Goal: Transaction & Acquisition: Purchase product/service

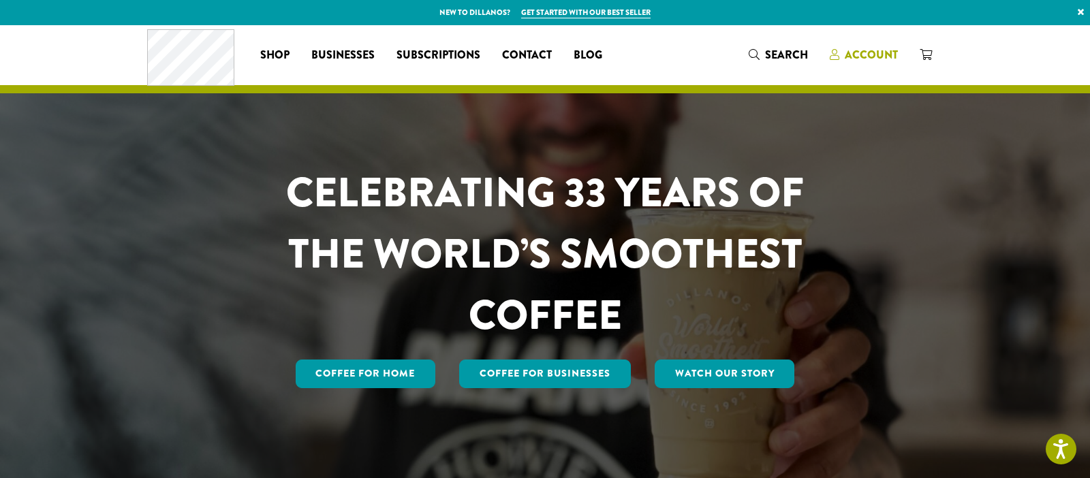
click at [856, 56] on span "Account" at bounding box center [871, 55] width 53 height 16
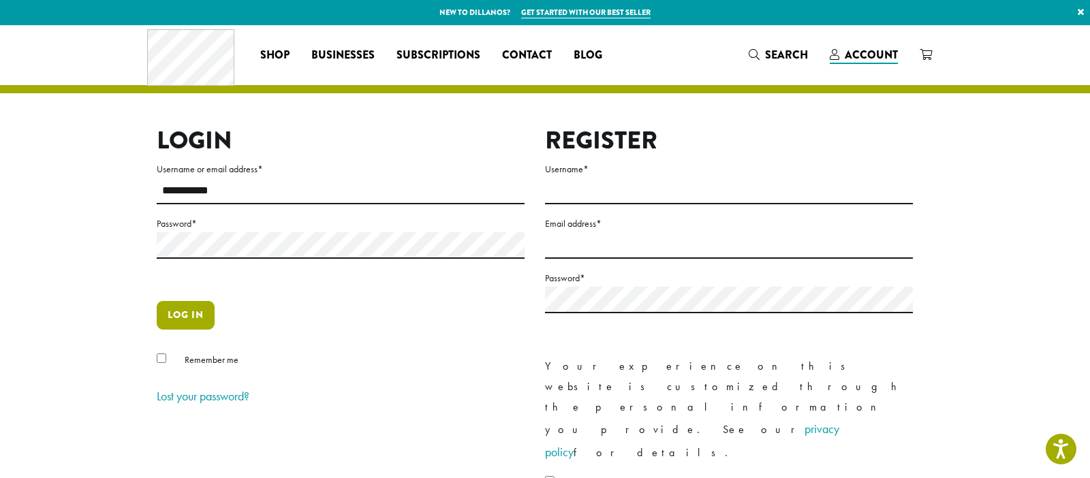
click at [181, 320] on button "Log in" at bounding box center [186, 315] width 58 height 29
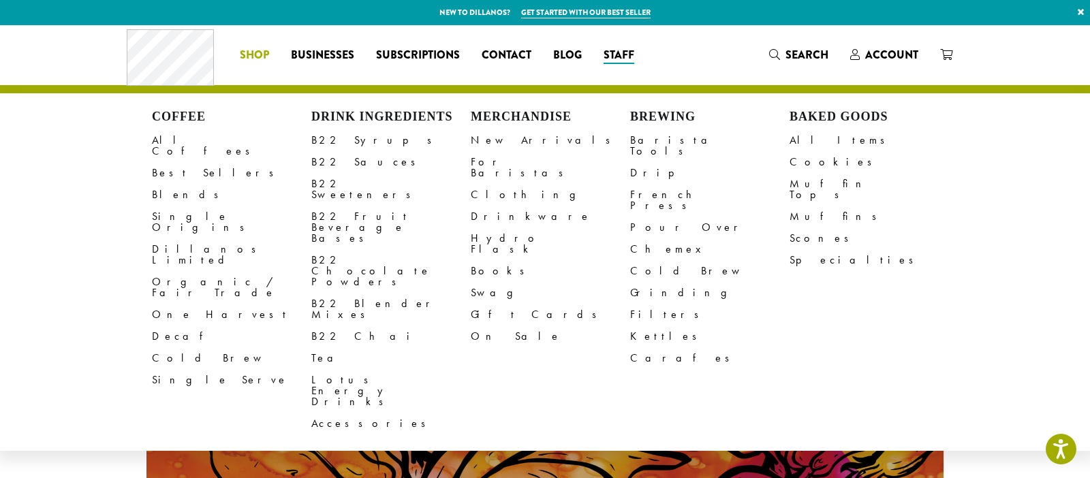
click at [255, 57] on span "Shop" at bounding box center [254, 55] width 29 height 17
click at [183, 138] on link "All Coffees" at bounding box center [231, 145] width 159 height 33
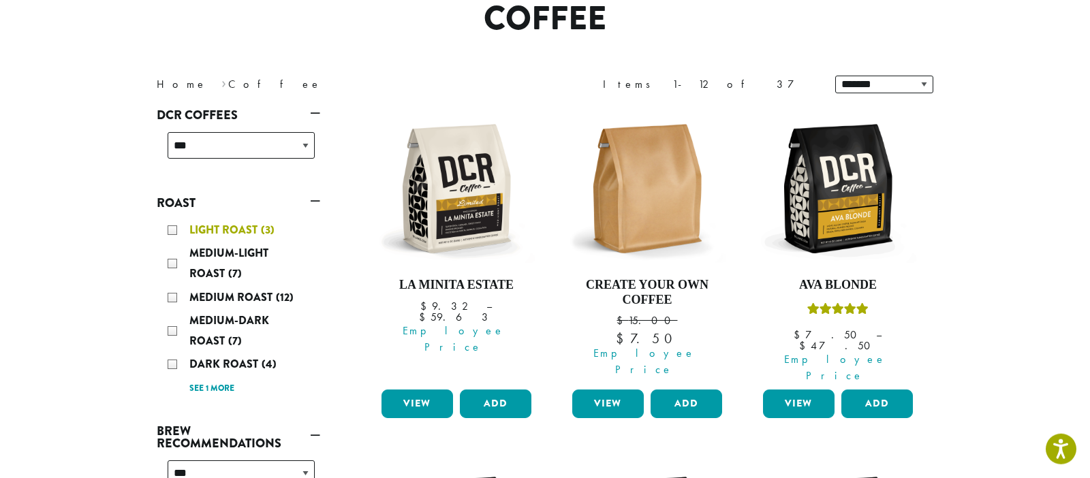
scroll to position [126, 0]
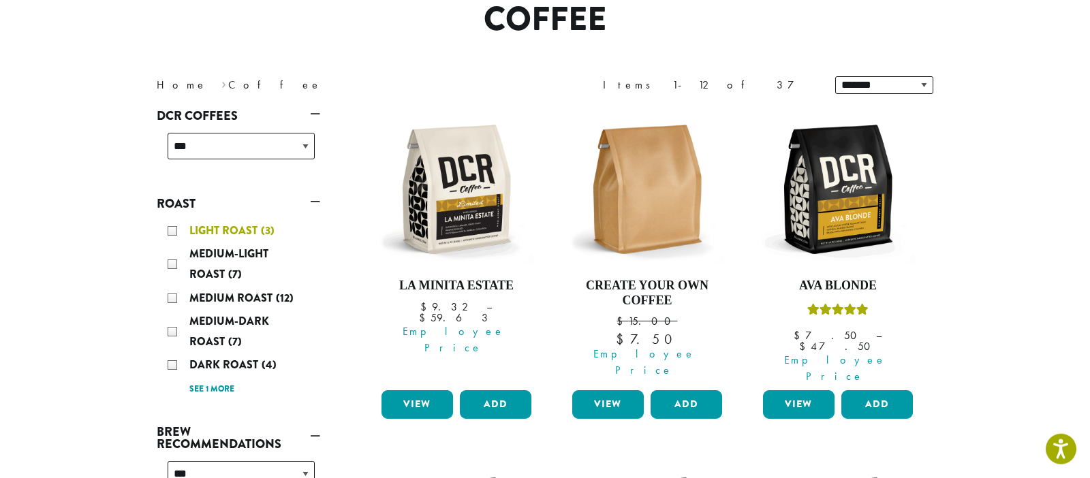
click at [172, 225] on div "Light Roast (3)" at bounding box center [241, 231] width 147 height 20
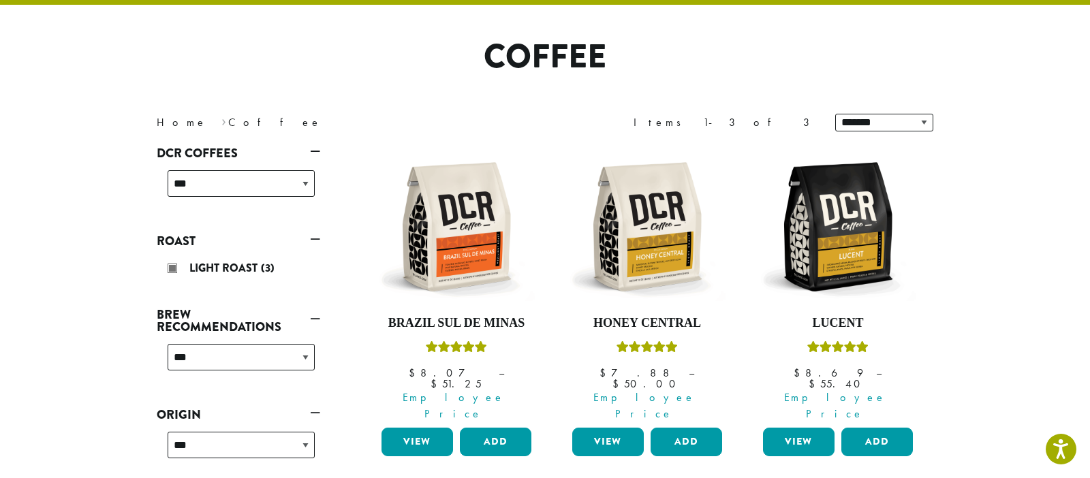
scroll to position [84, 0]
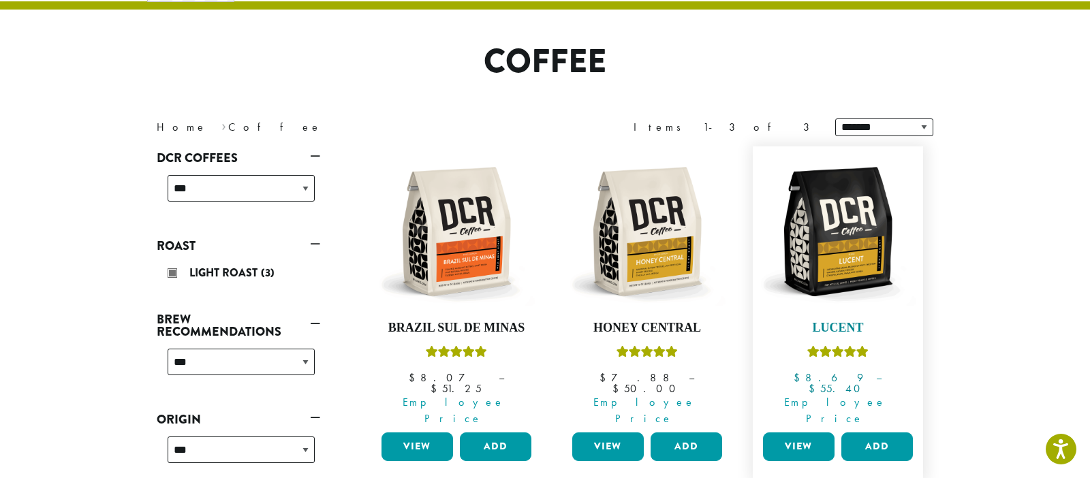
click at [837, 261] on img at bounding box center [838, 231] width 157 height 157
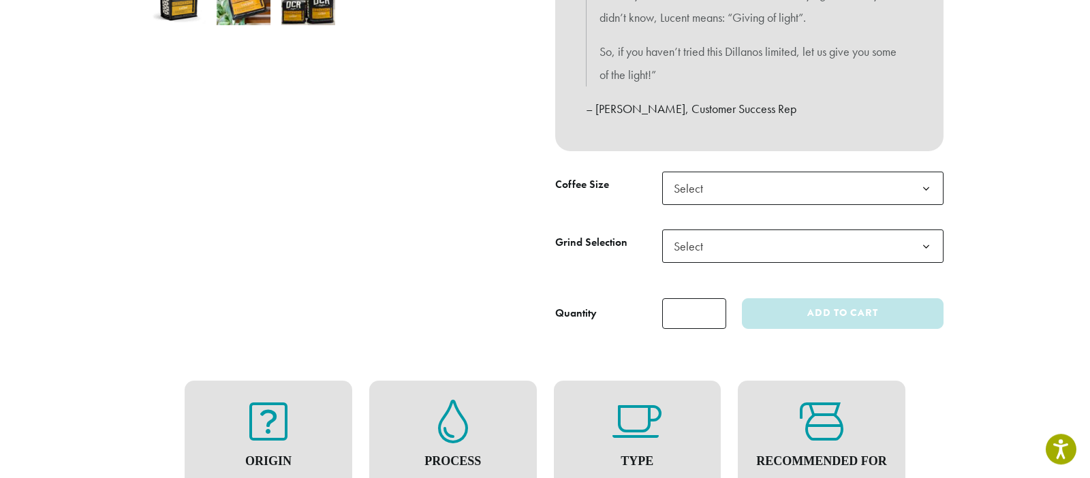
scroll to position [528, 0]
click at [796, 189] on span "Select" at bounding box center [802, 188] width 281 height 33
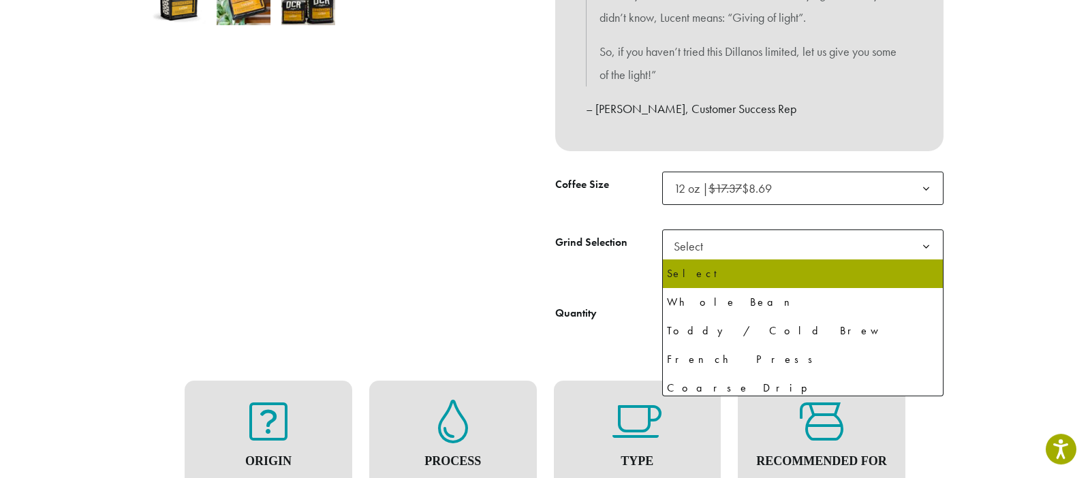
click at [748, 243] on span "Select" at bounding box center [802, 246] width 281 height 33
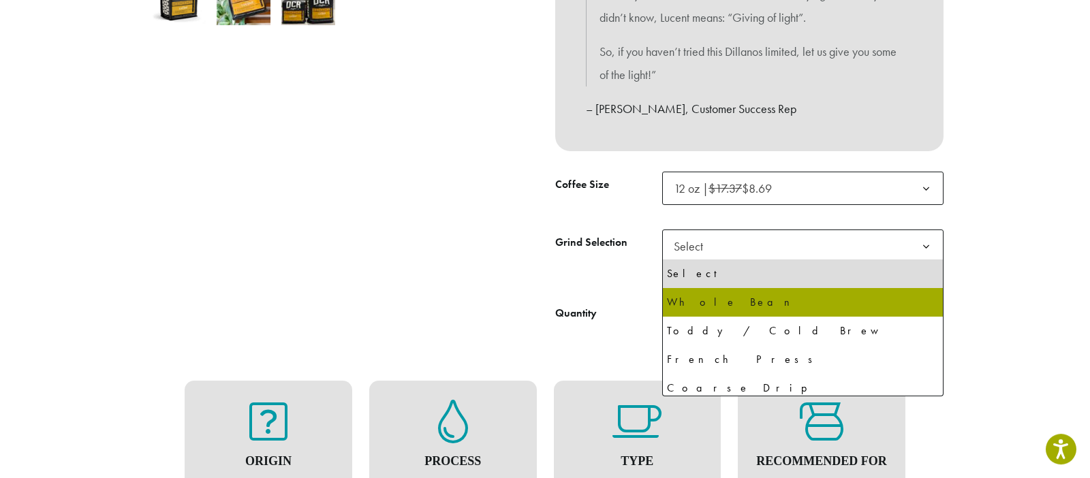
select select "*********"
select select "**********"
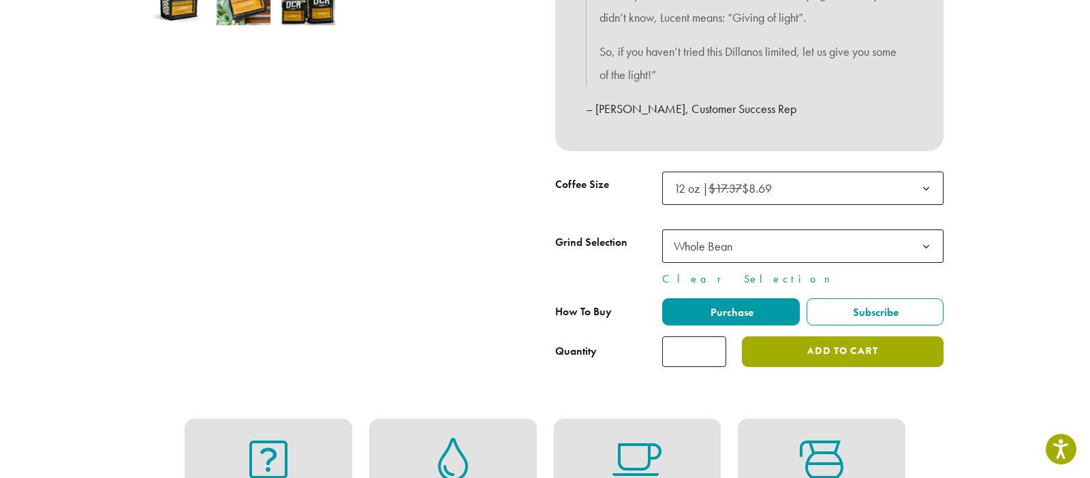
click at [854, 355] on button "Add to cart" at bounding box center [843, 352] width 202 height 31
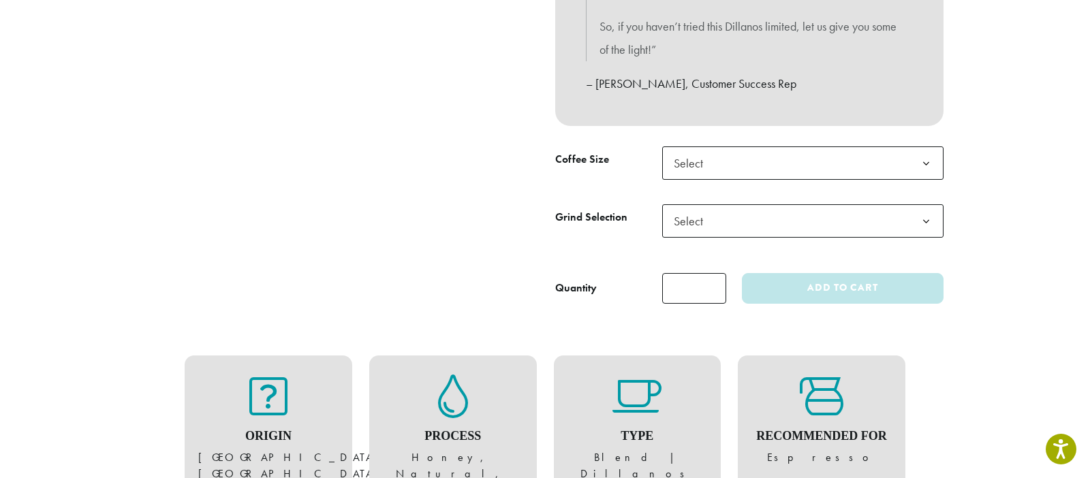
scroll to position [553, 0]
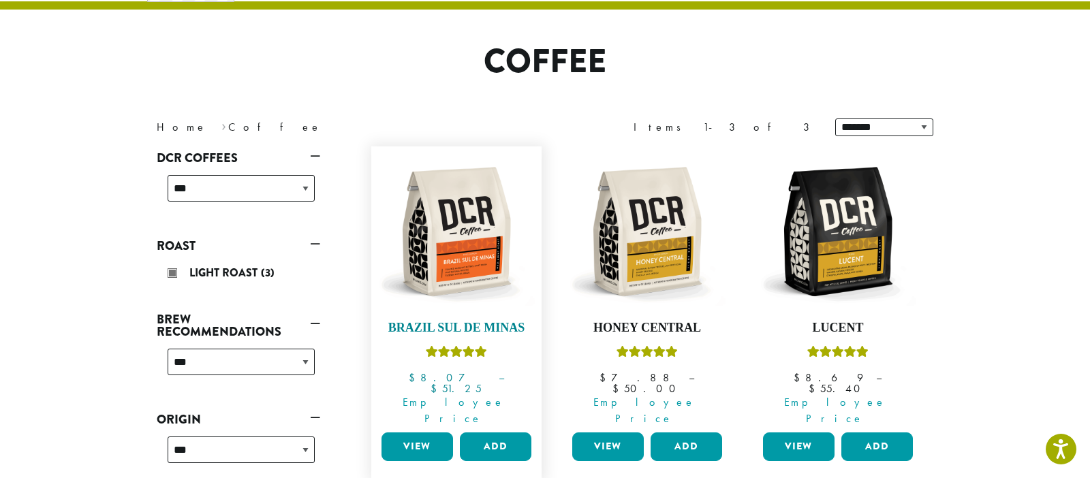
scroll to position [84, 0]
click at [488, 241] on img at bounding box center [456, 231] width 157 height 157
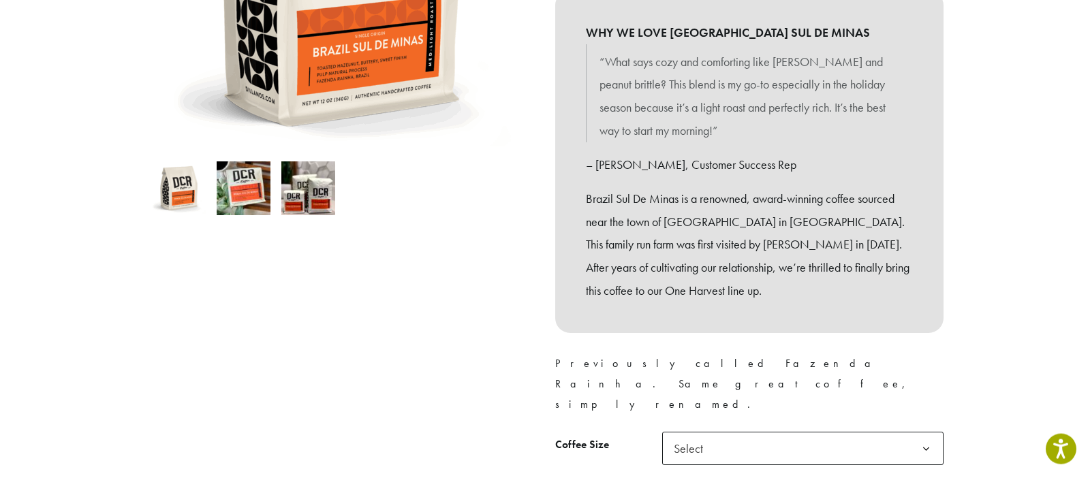
scroll to position [349, 0]
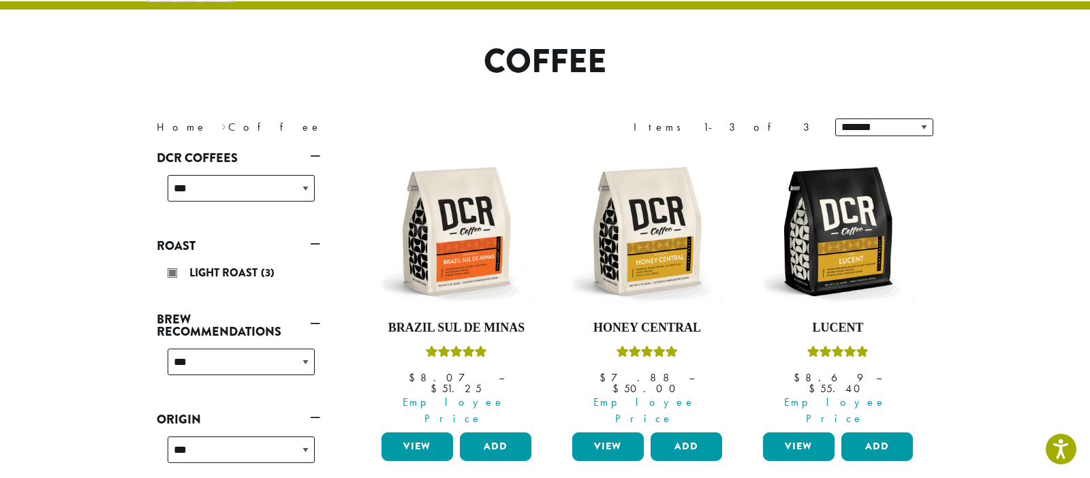
scroll to position [84, 0]
click at [318, 245] on link "Roast" at bounding box center [238, 245] width 163 height 23
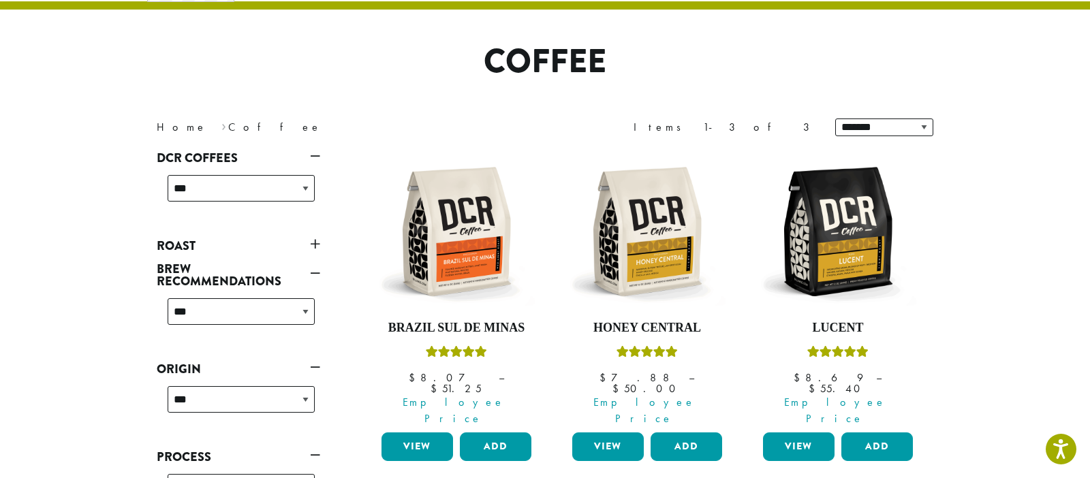
click at [318, 245] on link "Roast" at bounding box center [238, 245] width 163 height 23
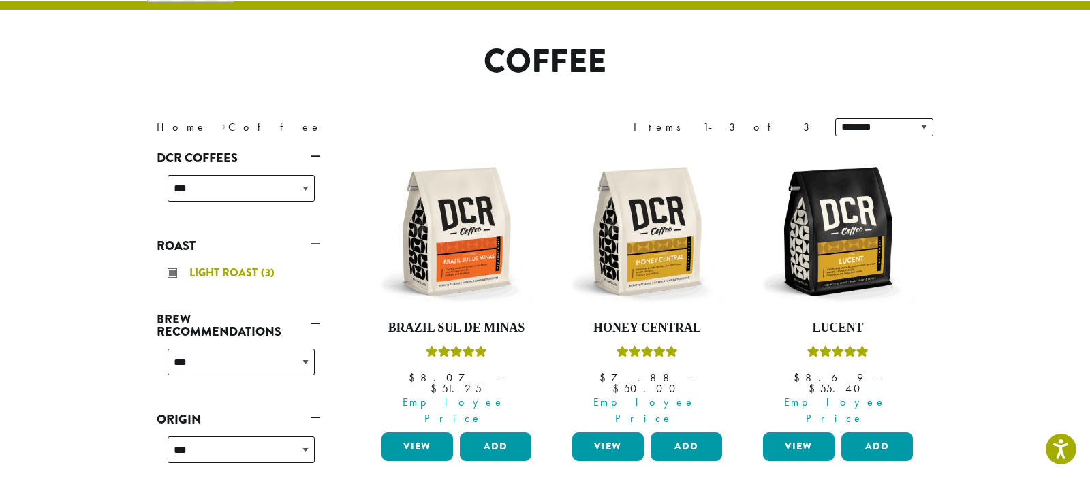
click at [175, 270] on div "Light Roast (3)" at bounding box center [241, 273] width 147 height 20
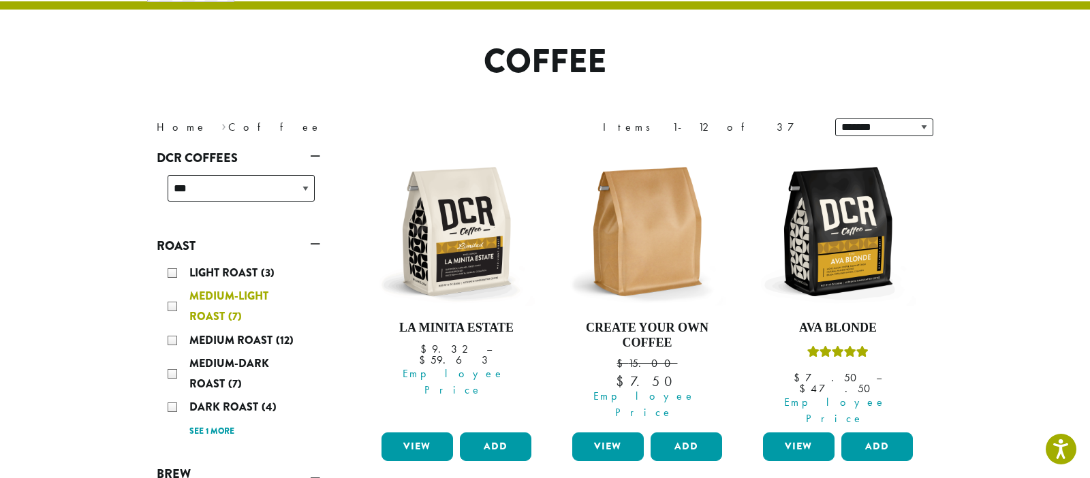
click at [176, 306] on div "Medium-Light Roast (7)" at bounding box center [241, 306] width 147 height 41
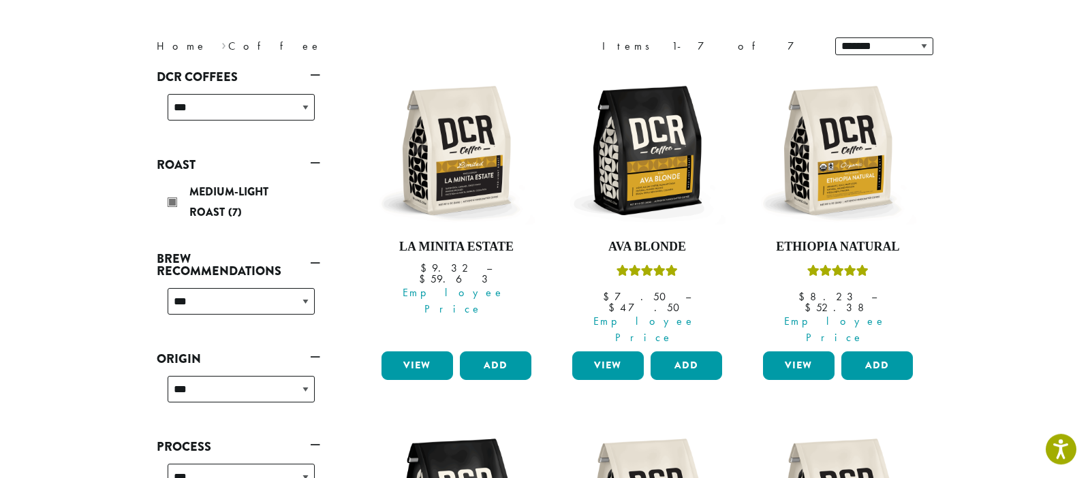
scroll to position [164, 0]
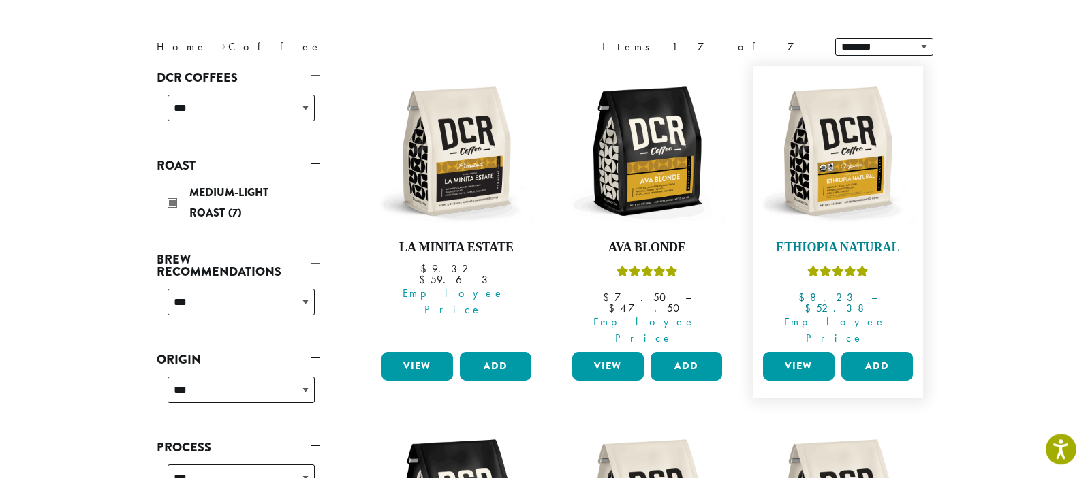
click at [875, 161] on img at bounding box center [838, 151] width 157 height 157
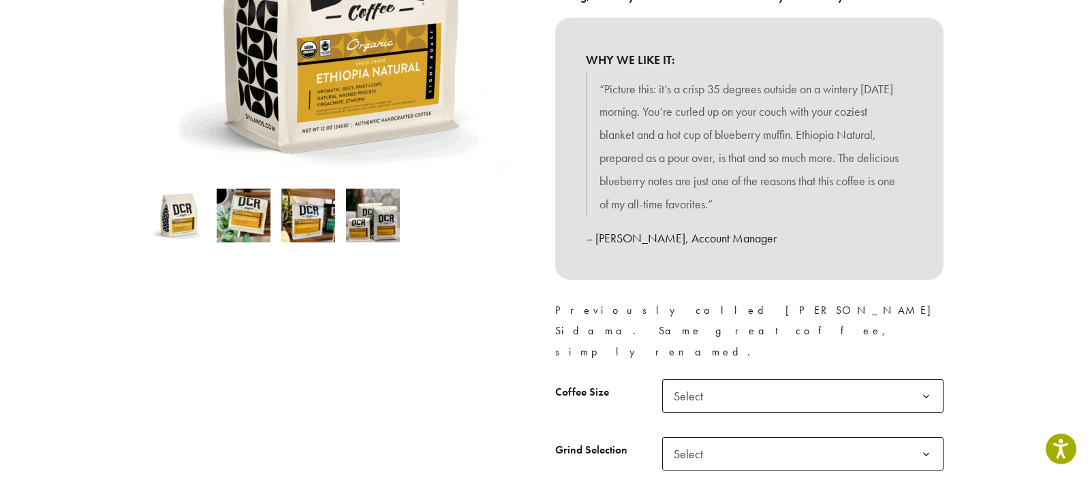
scroll to position [328, 0]
click at [929, 379] on b at bounding box center [925, 395] width 33 height 33
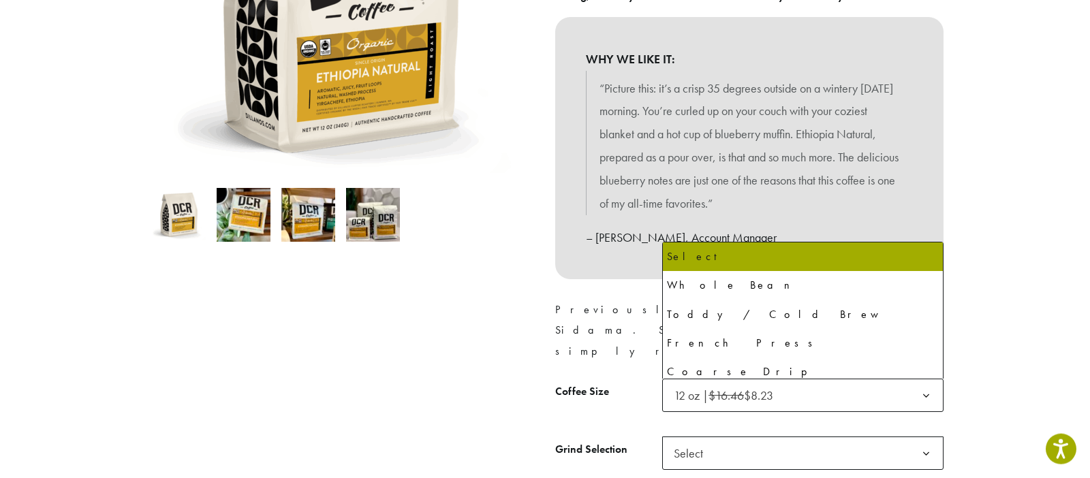
click at [798, 437] on span "Select" at bounding box center [802, 453] width 281 height 33
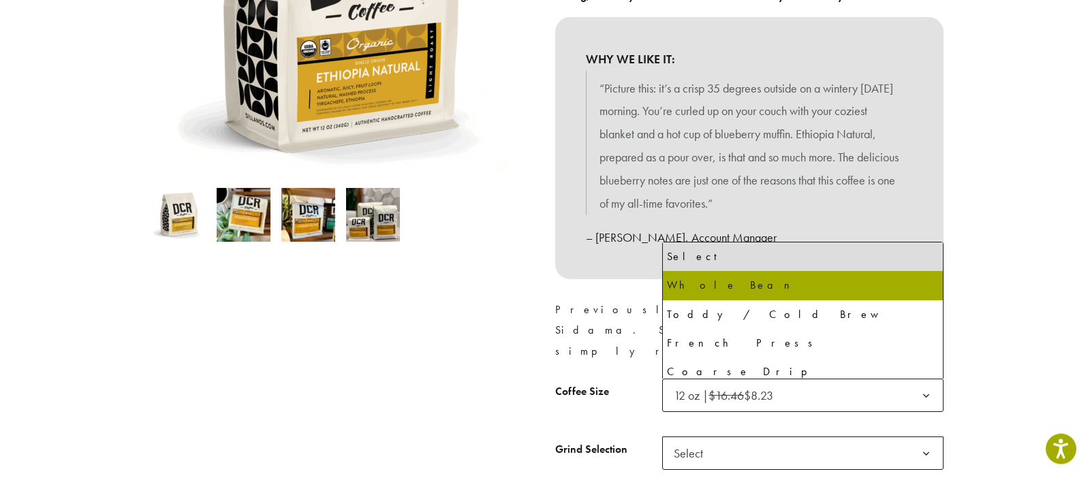
select select "*********"
select select "**********"
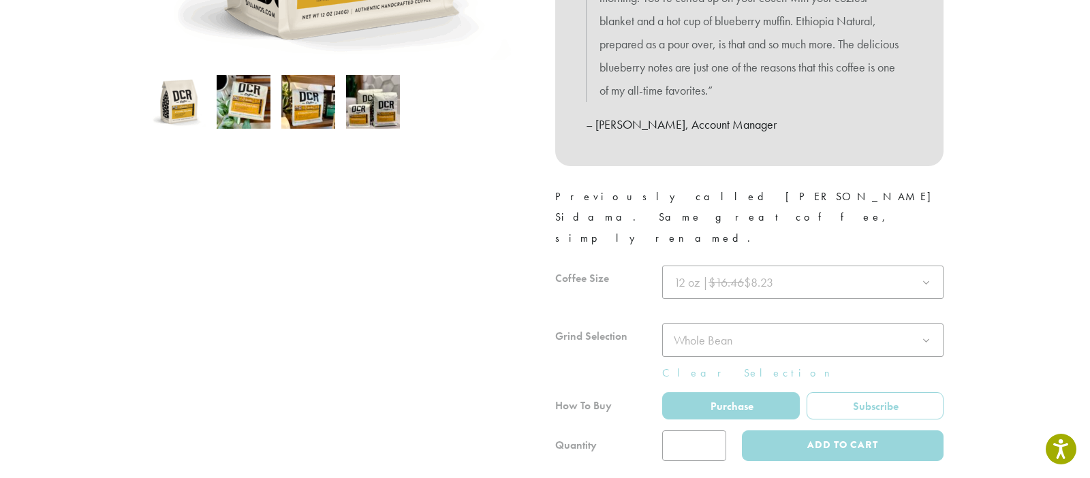
scroll to position [442, 0]
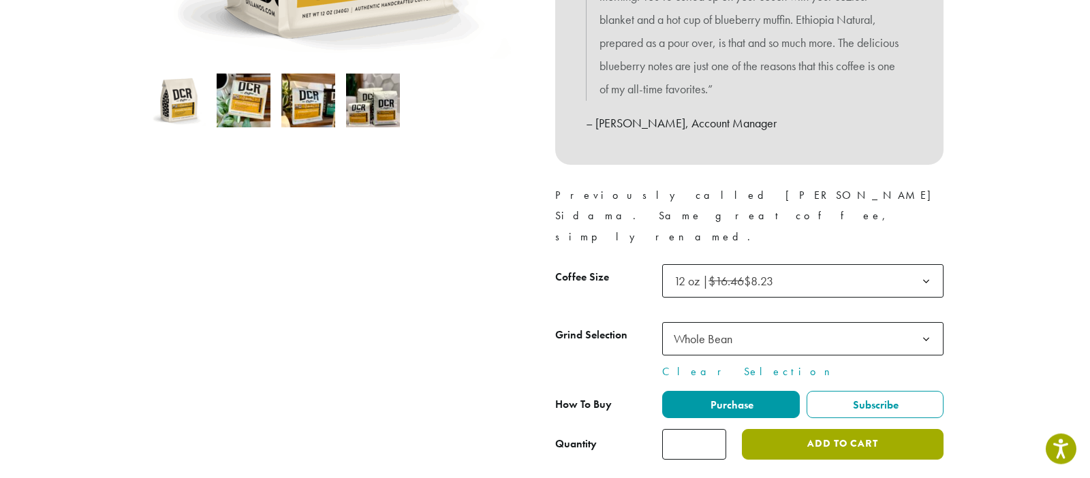
click at [864, 429] on button "Add to cart" at bounding box center [843, 444] width 202 height 31
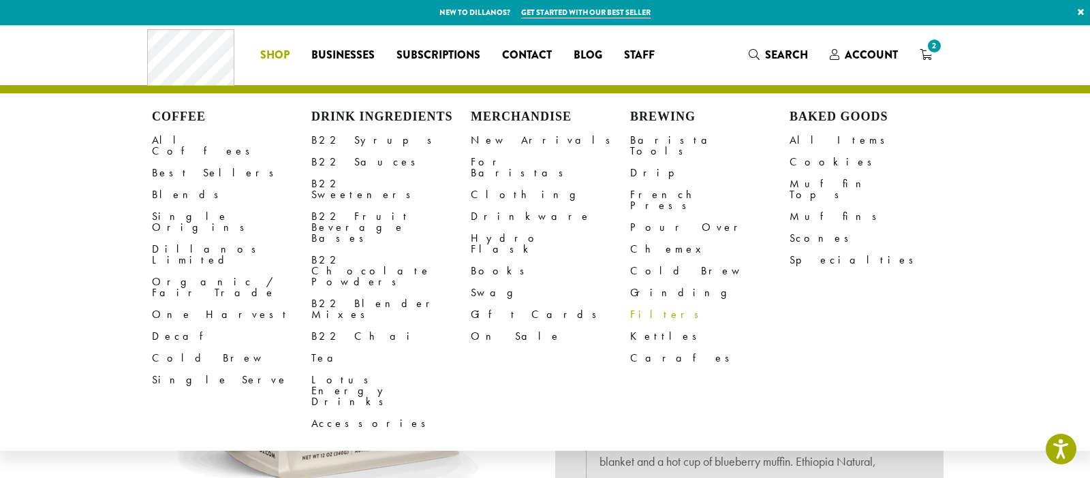
click at [646, 304] on link "Filters" at bounding box center [709, 315] width 159 height 22
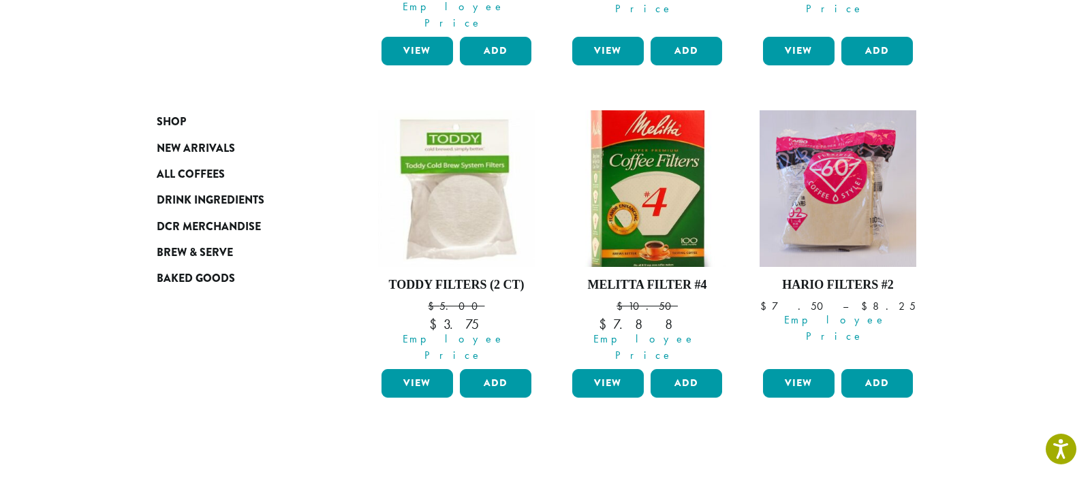
scroll to position [474, 0]
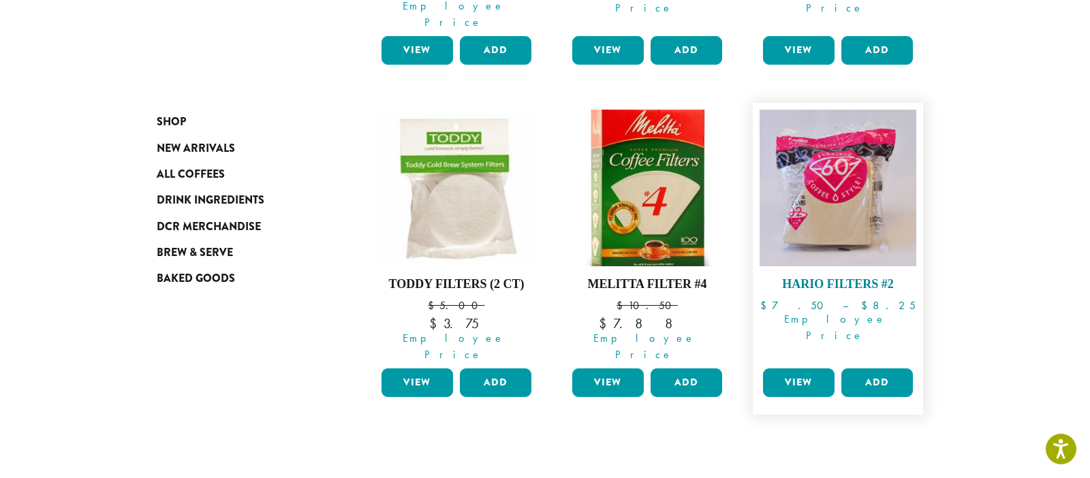
click at [847, 170] on img at bounding box center [838, 188] width 157 height 157
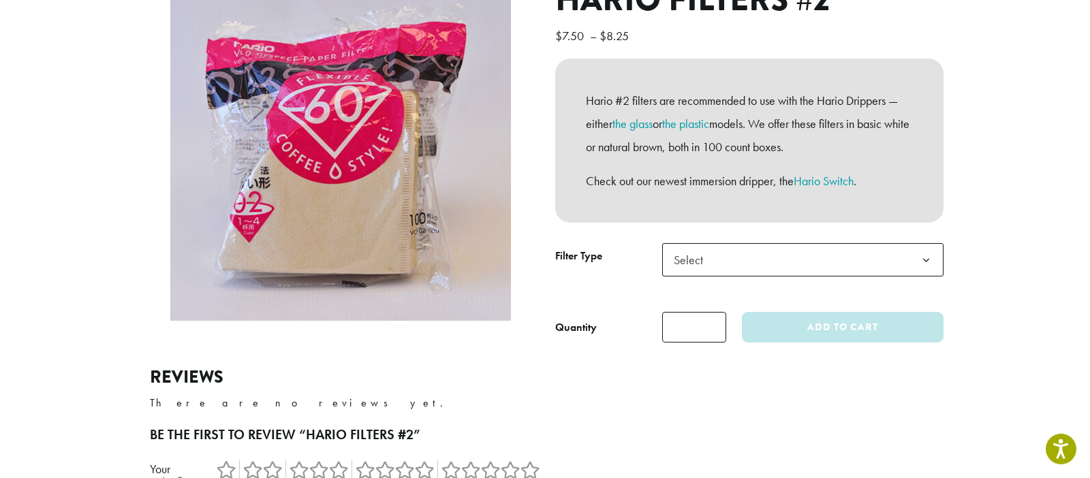
scroll to position [173, 0]
click at [840, 261] on span "Select" at bounding box center [802, 259] width 281 height 33
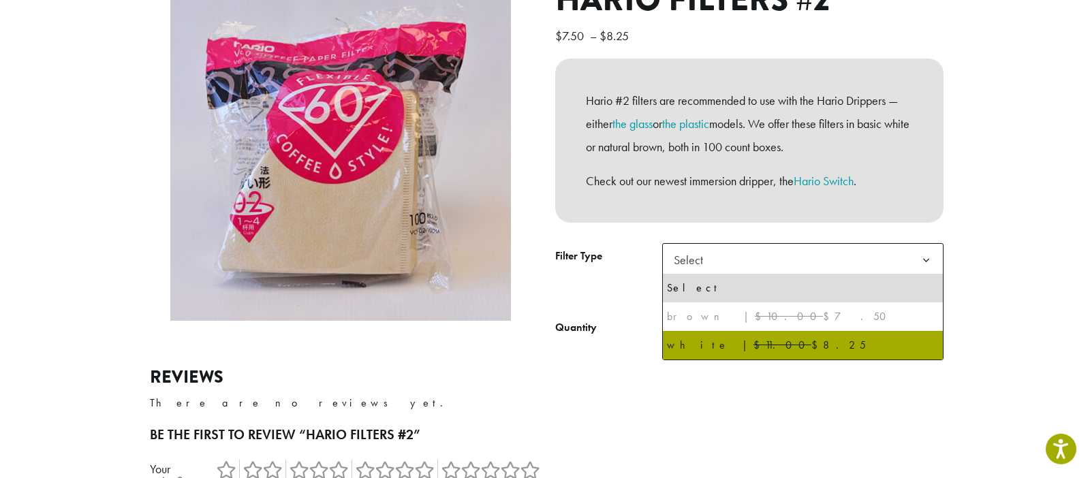
select select "*****"
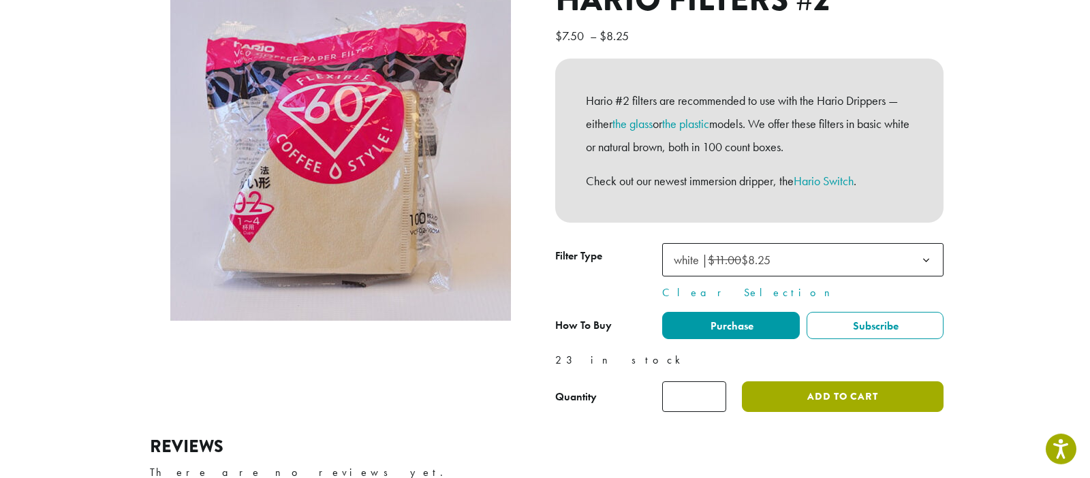
click at [867, 391] on button "Add to cart" at bounding box center [843, 396] width 202 height 31
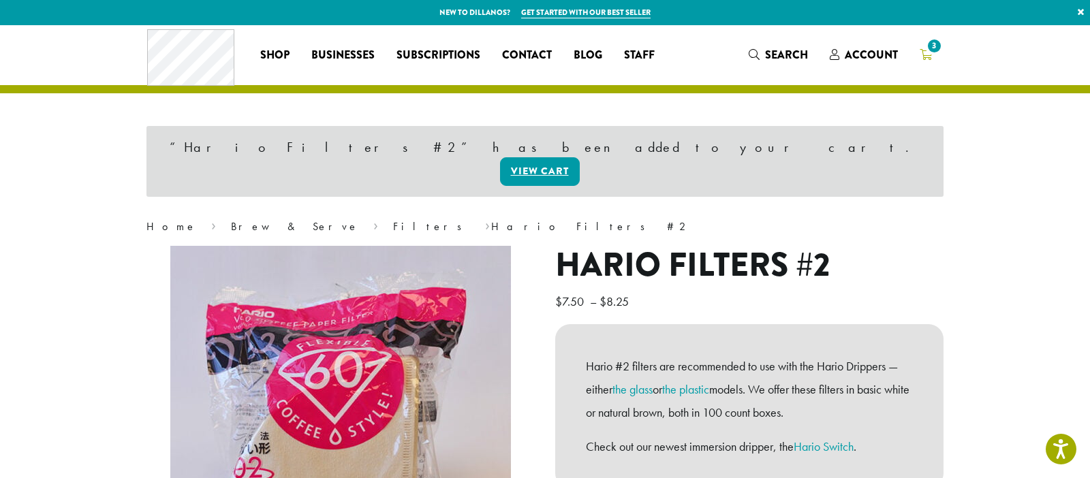
click at [931, 46] on span "3" at bounding box center [934, 46] width 18 height 18
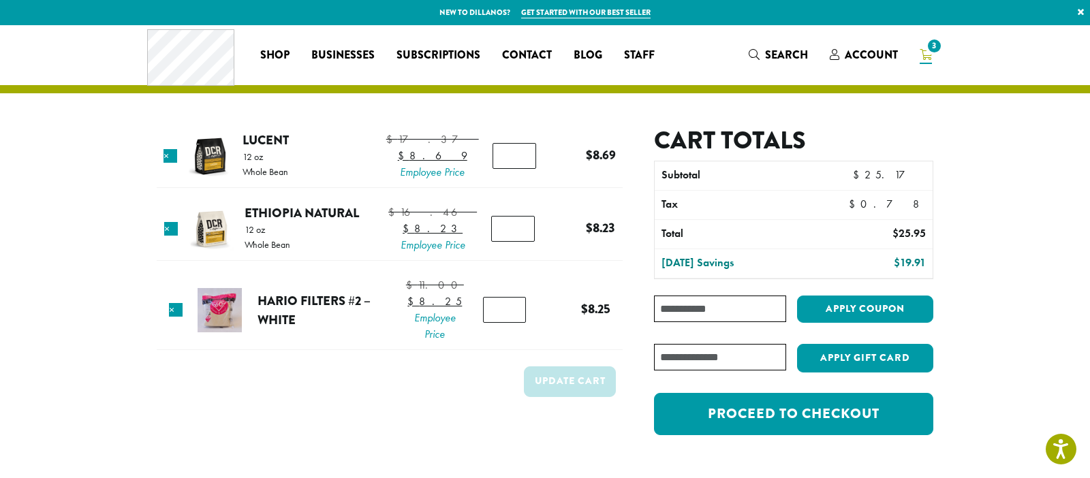
click at [693, 304] on input "Coupon:" at bounding box center [720, 309] width 132 height 27
paste input "**********"
click at [717, 307] on input "**********" at bounding box center [720, 309] width 132 height 27
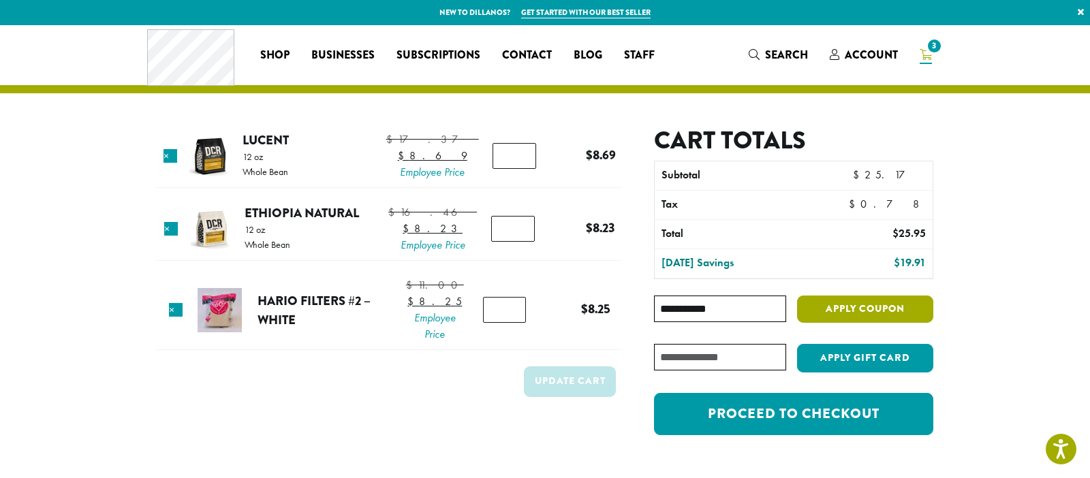
type input "**********"
click at [842, 307] on button "Apply coupon" at bounding box center [865, 310] width 136 height 28
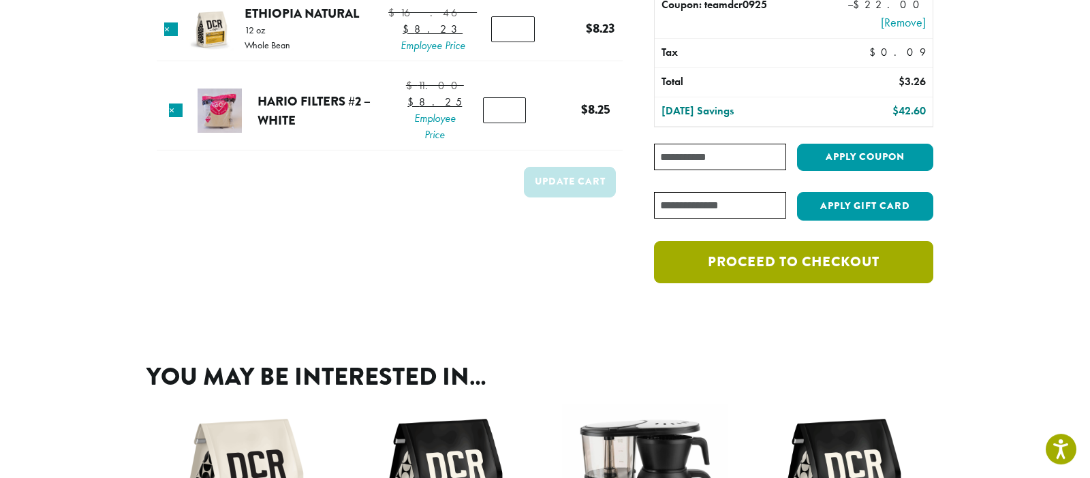
scroll to position [188, 0]
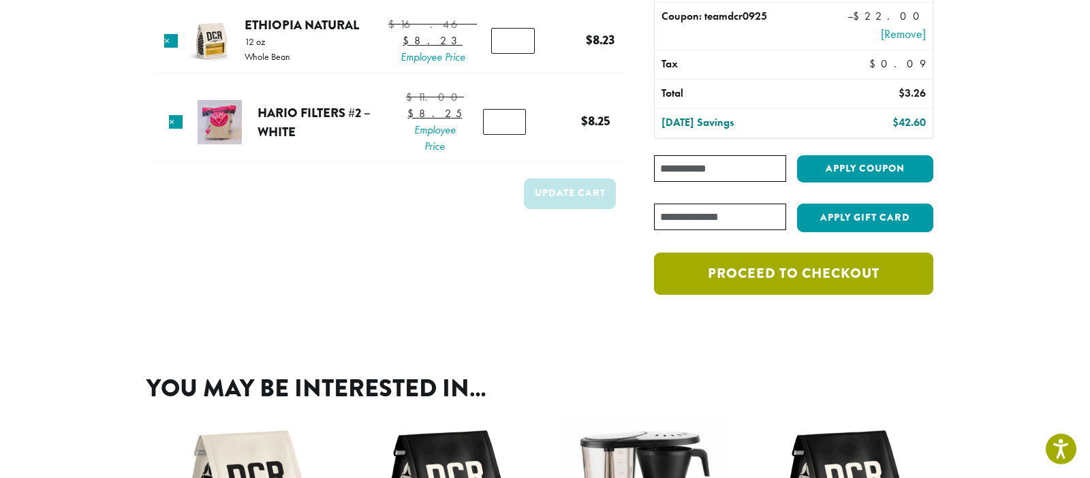
click at [827, 275] on link "Proceed to checkout" at bounding box center [793, 274] width 279 height 42
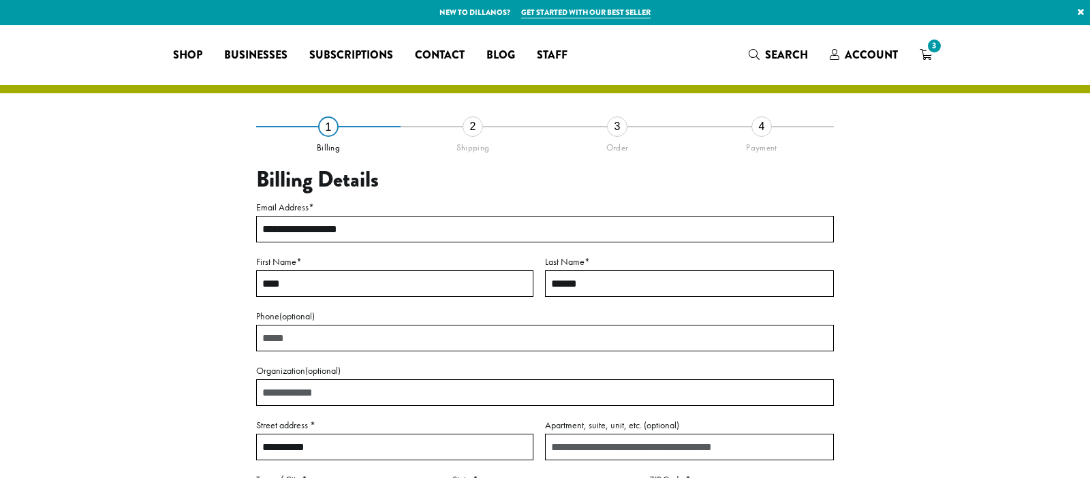
select select "**"
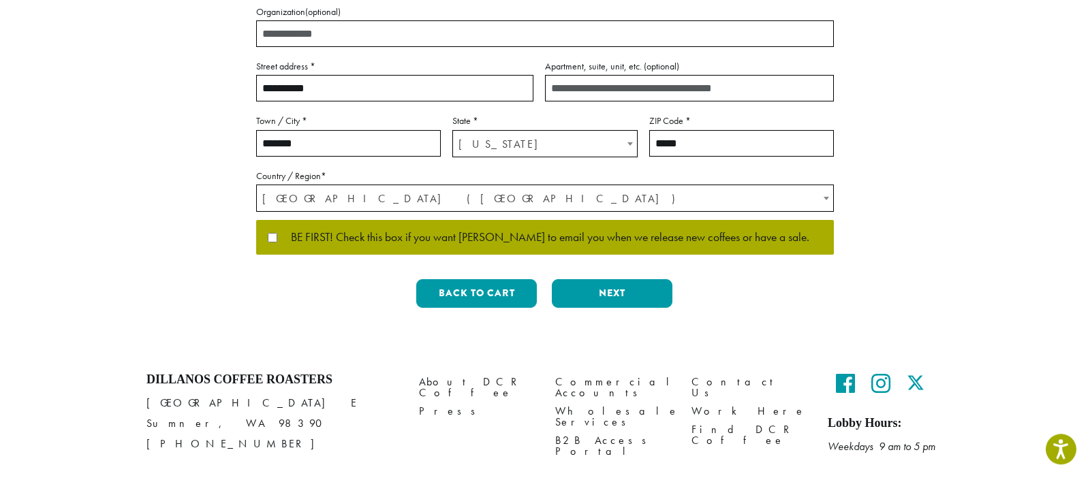
scroll to position [406, 0]
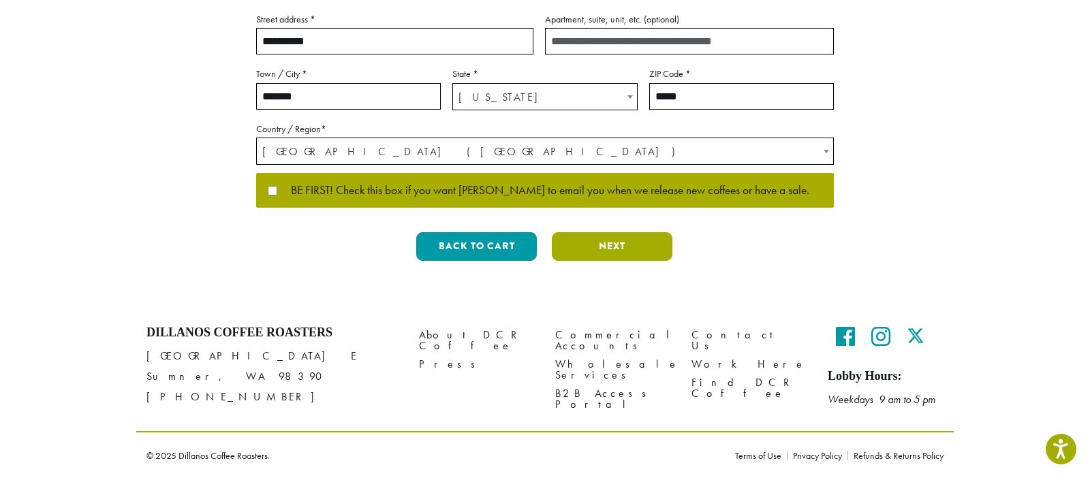
click at [632, 243] on button "Next" at bounding box center [612, 246] width 121 height 29
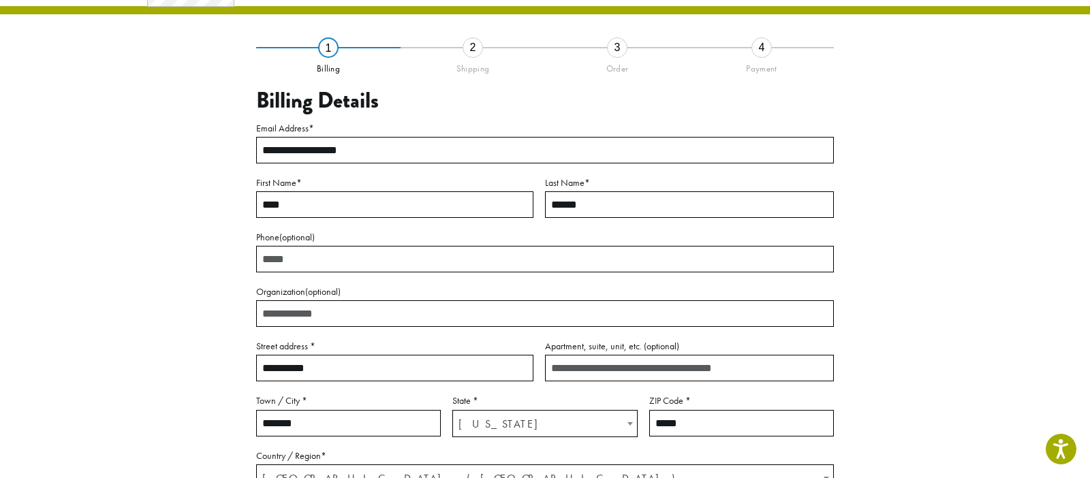
scroll to position [78, 0]
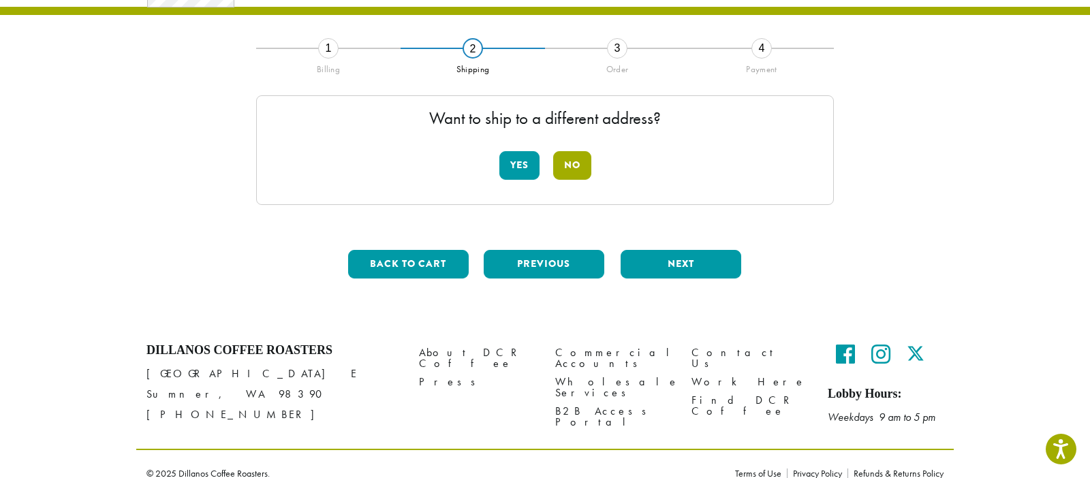
click at [574, 163] on button "No" at bounding box center [572, 165] width 38 height 29
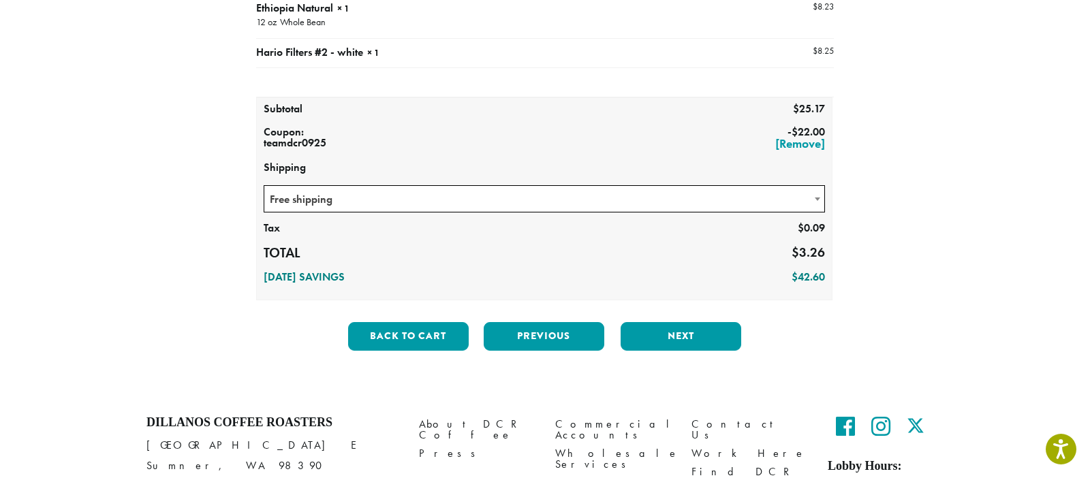
scroll to position [251, 0]
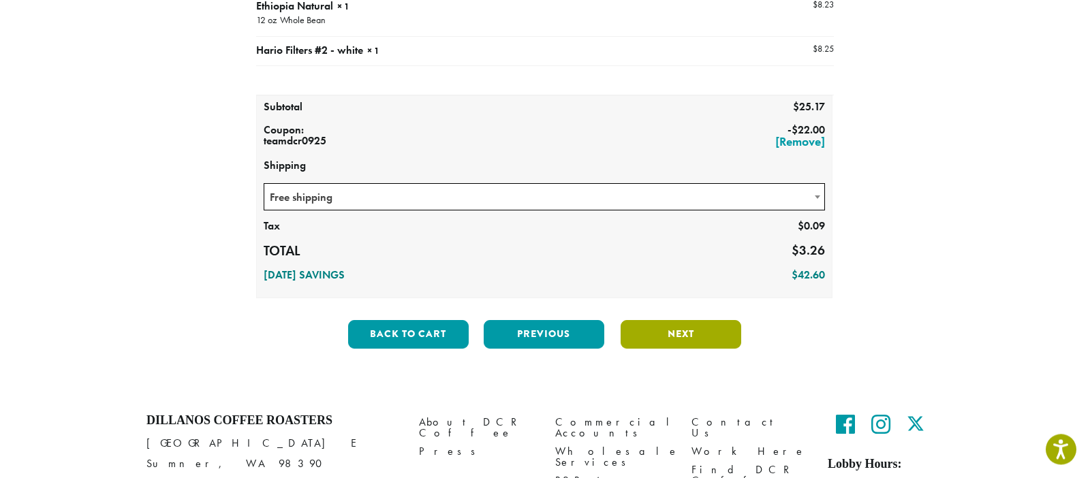
click at [684, 327] on button "Next" at bounding box center [681, 334] width 121 height 29
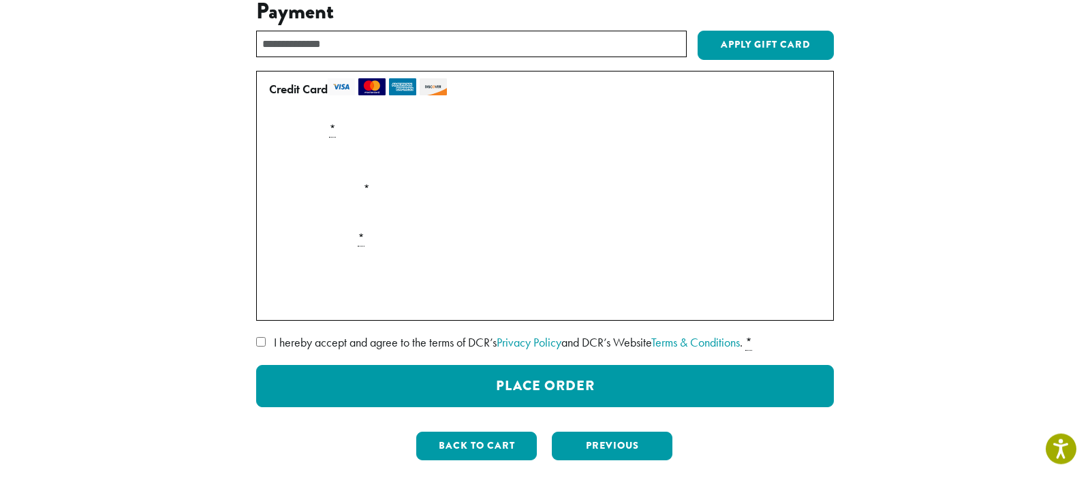
scroll to position [170, 0]
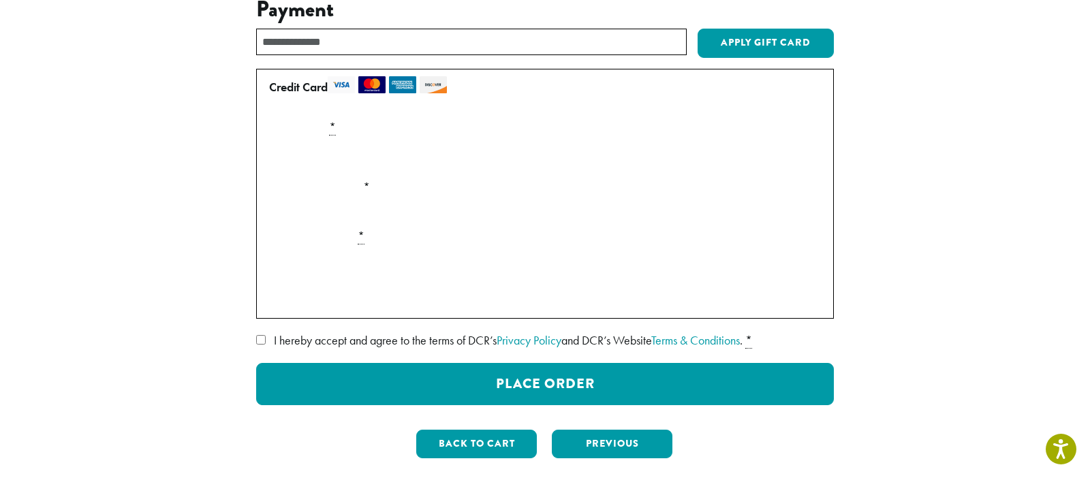
click at [256, 345] on div "**********" at bounding box center [545, 213] width 777 height 514
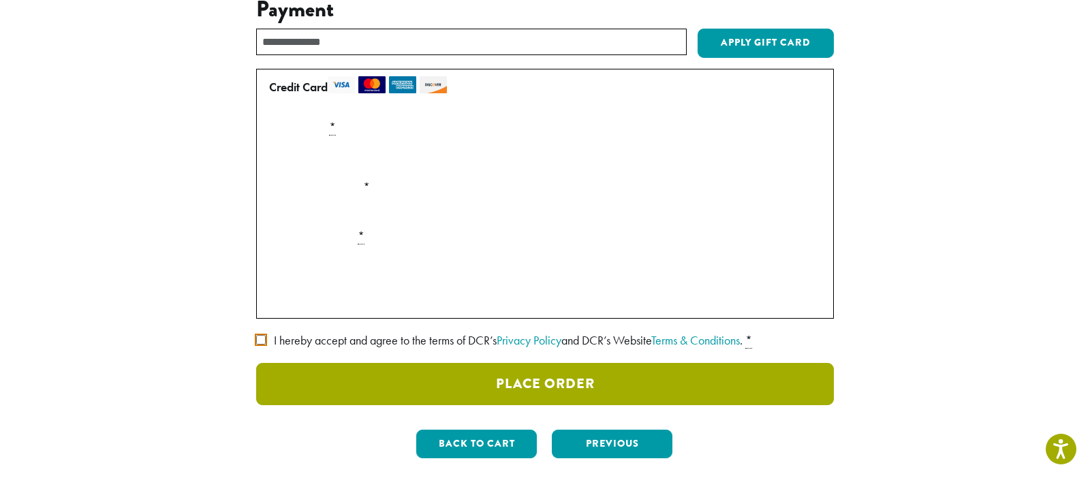
click at [347, 375] on button "Place Order" at bounding box center [545, 384] width 578 height 42
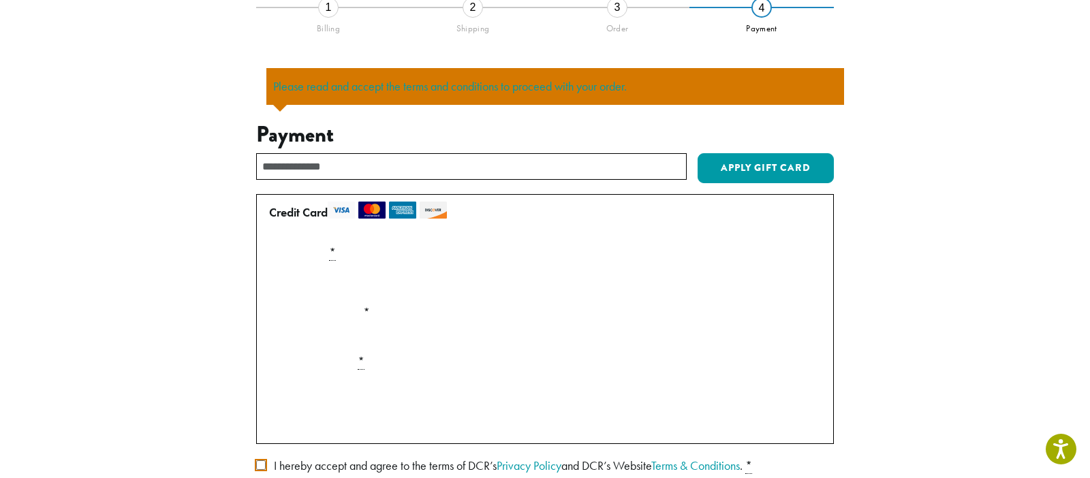
scroll to position [204, 0]
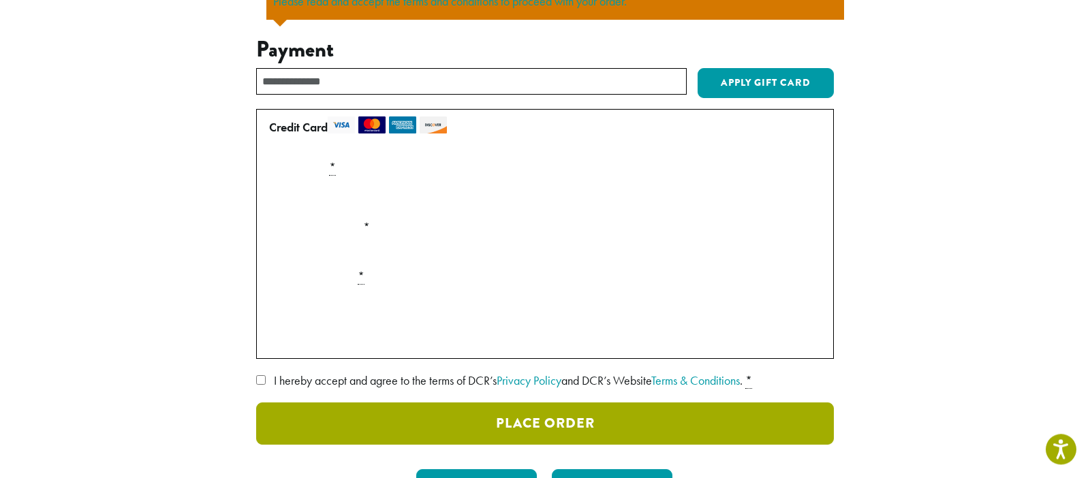
click at [320, 420] on button "Place Order" at bounding box center [545, 424] width 578 height 42
